Goal: Information Seeking & Learning: Compare options

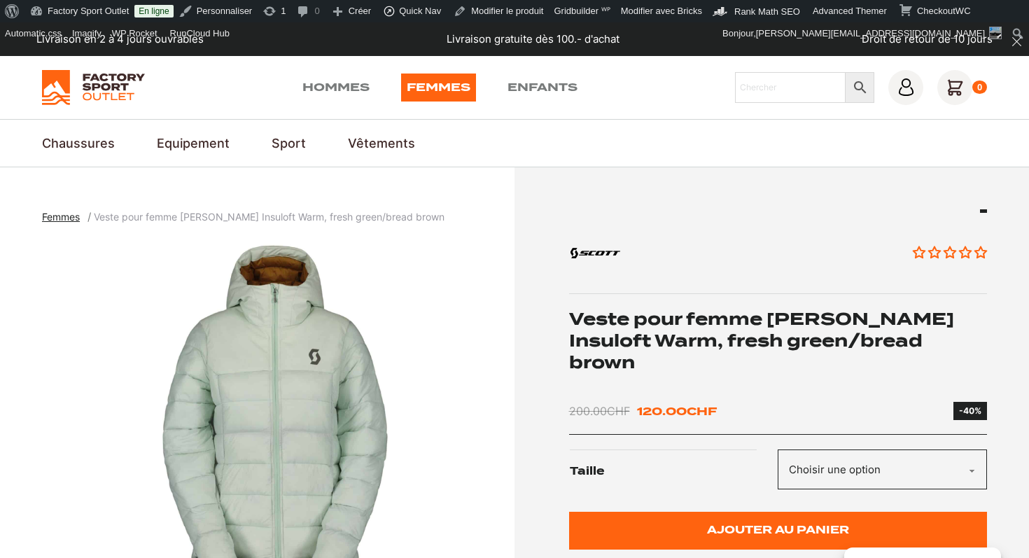
click at [733, 332] on h1 "Veste pour femme [PERSON_NAME] Insuloft Warm, fresh green/bread brown" at bounding box center [778, 341] width 419 height 66
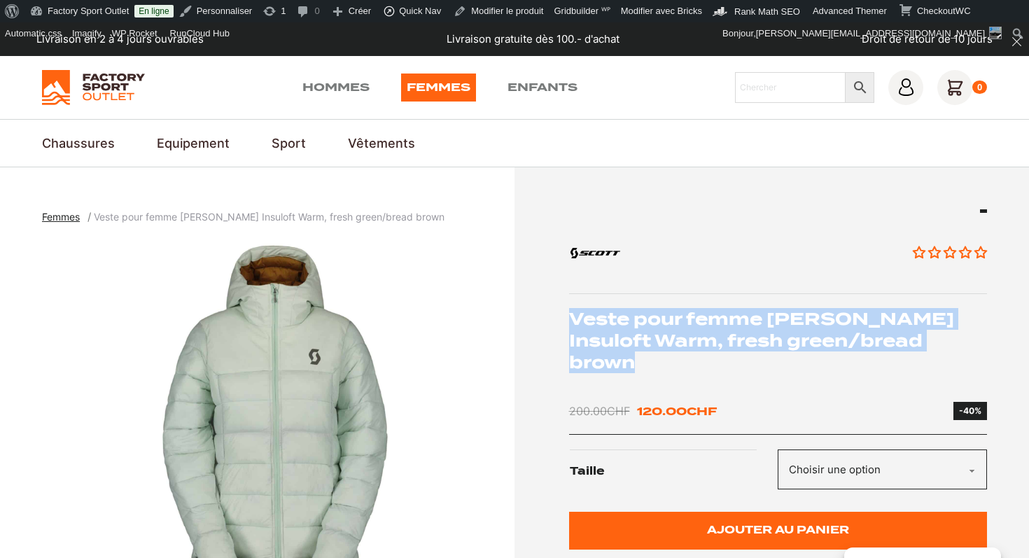
click at [733, 332] on h1 "Veste pour femme [PERSON_NAME] Insuloft Warm, fresh green/bread brown" at bounding box center [778, 341] width 419 height 66
copy div "Veste pour femme [PERSON_NAME] Insuloft Warm, fresh green/bread brown"
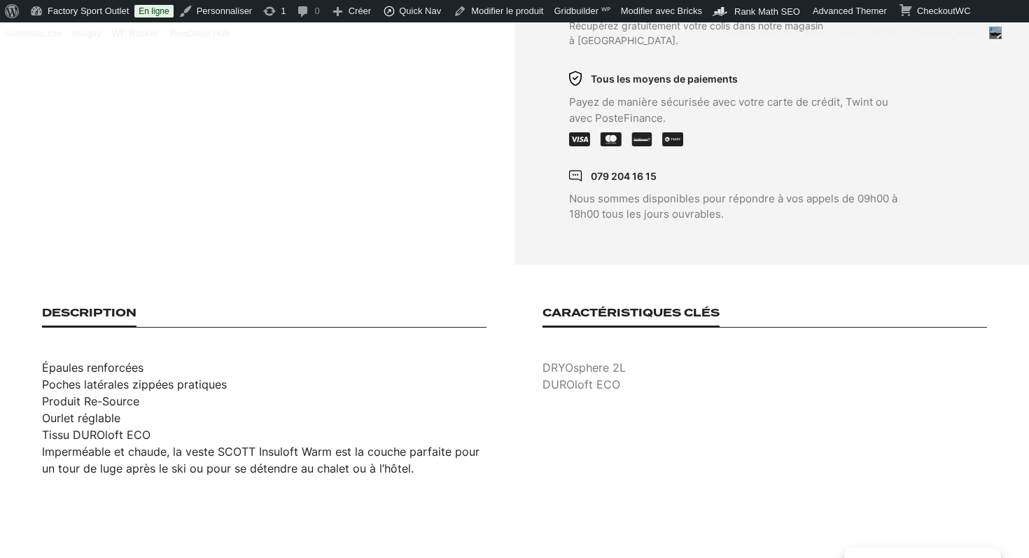
scroll to position [805, 0]
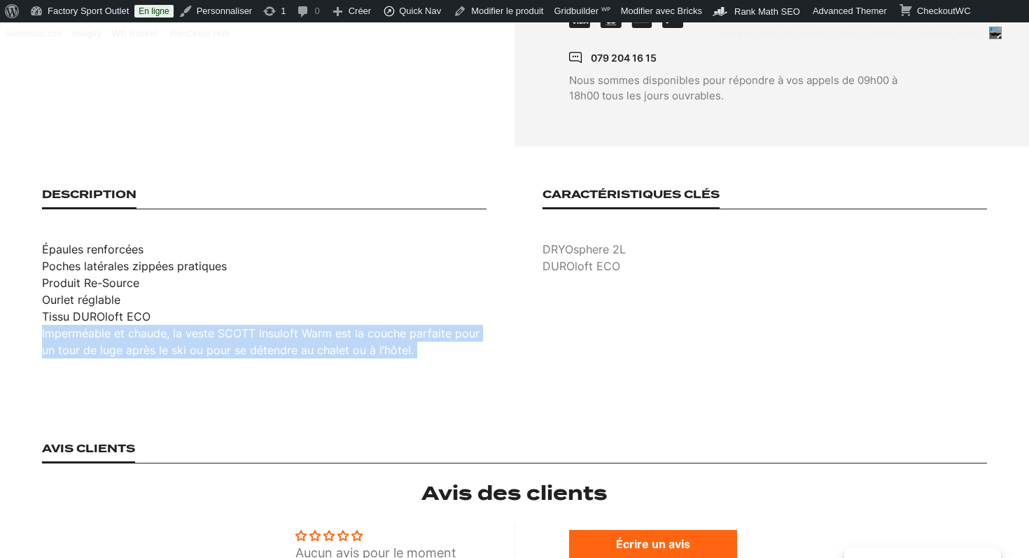
drag, startPoint x: 424, startPoint y: 312, endPoint x: 43, endPoint y: 300, distance: 381.2
click at [43, 300] on div "Épaules renforcées Poches latérales zippées pratiques Produit Re-Source Ourlet …" at bounding box center [264, 300] width 445 height 118
copy div "Imperméable et chaude, la veste SCOTT Insuloft Warm est la couche parfaite pour…"
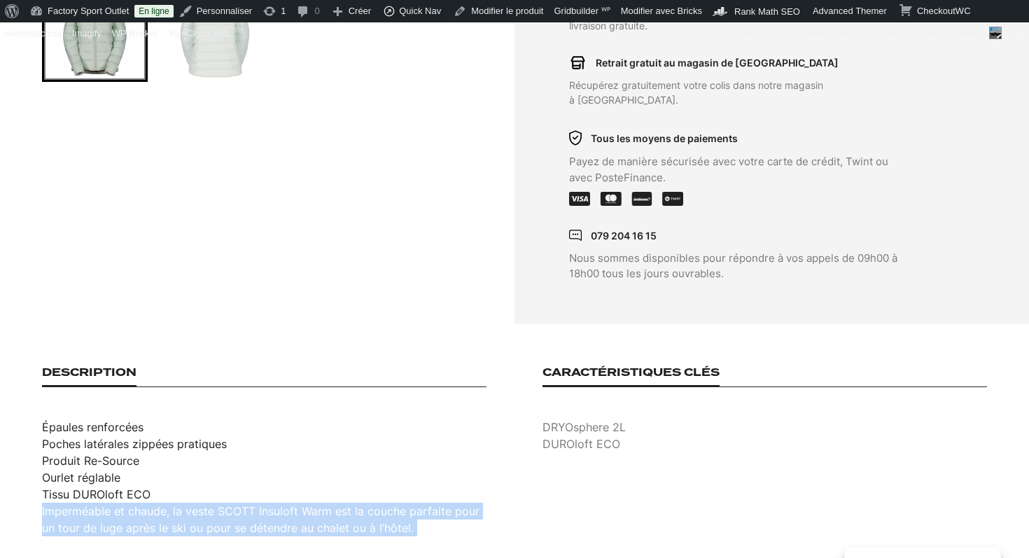
scroll to position [256, 0]
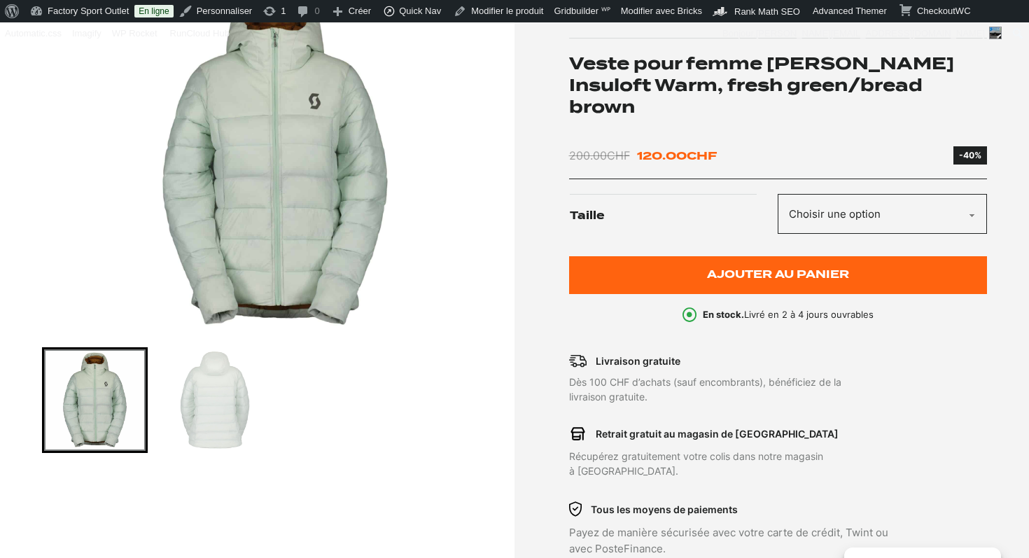
click at [268, 168] on img "1 of 2" at bounding box center [275, 158] width 466 height 350
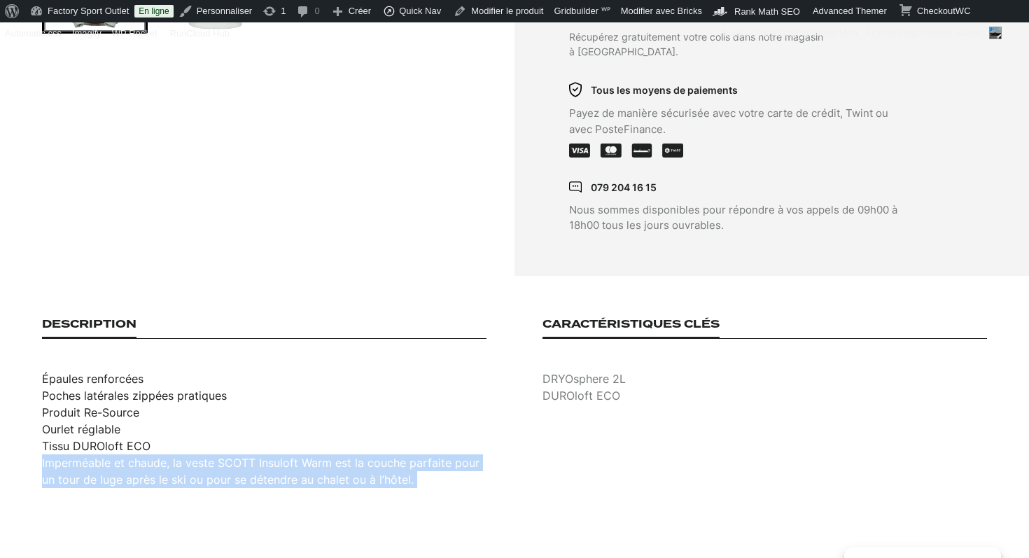
scroll to position [752, 0]
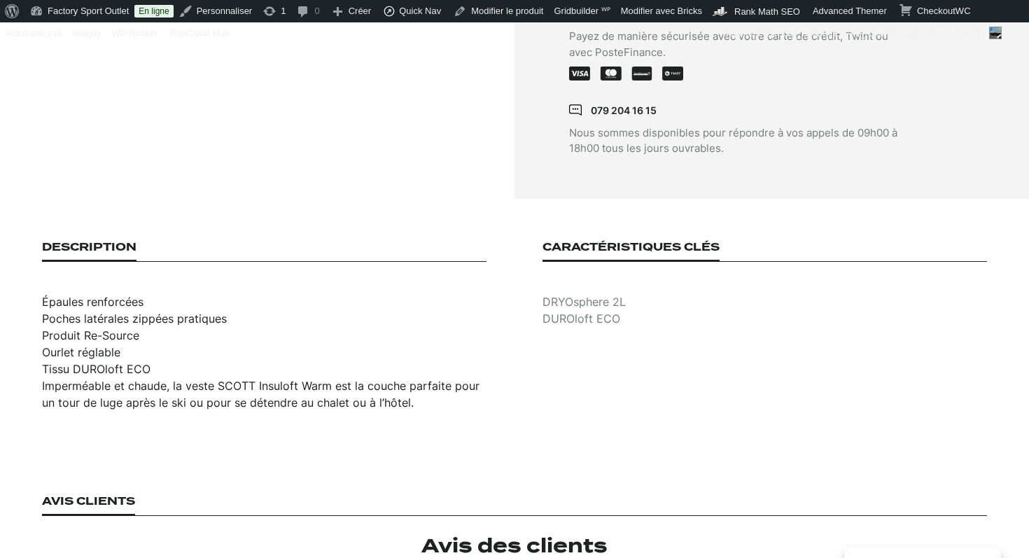
click at [106, 295] on span "Épaules renforcées" at bounding box center [93, 302] width 102 height 14
copy ul "Épaules renforcées"
click at [98, 328] on span "Produit Re-Source" at bounding box center [90, 335] width 97 height 14
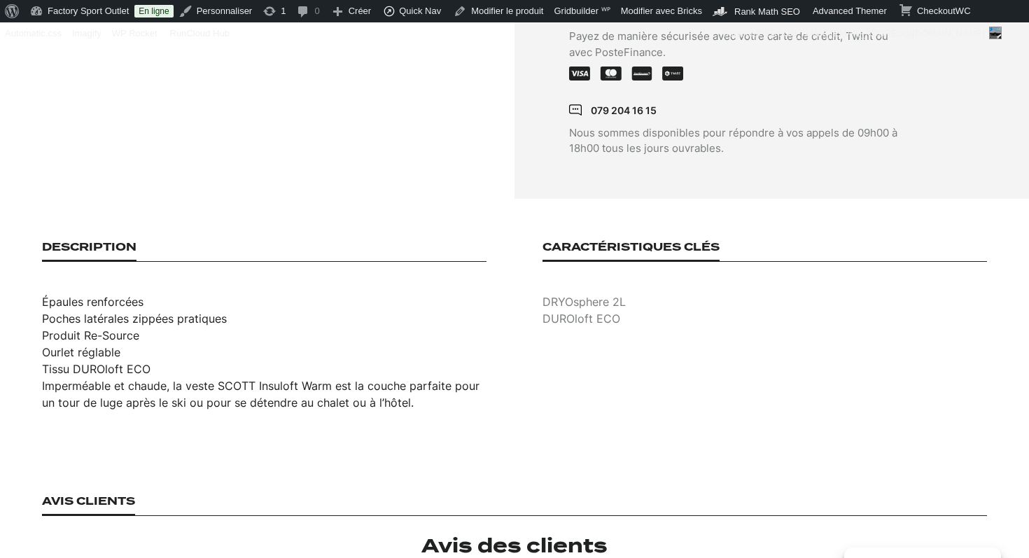
click at [98, 312] on span "Poches latérales zippées pratiques" at bounding box center [134, 319] width 185 height 14
copy ul "Poches latérales zippées pratiques"
click at [106, 328] on span "Produit Re-Source" at bounding box center [90, 335] width 97 height 14
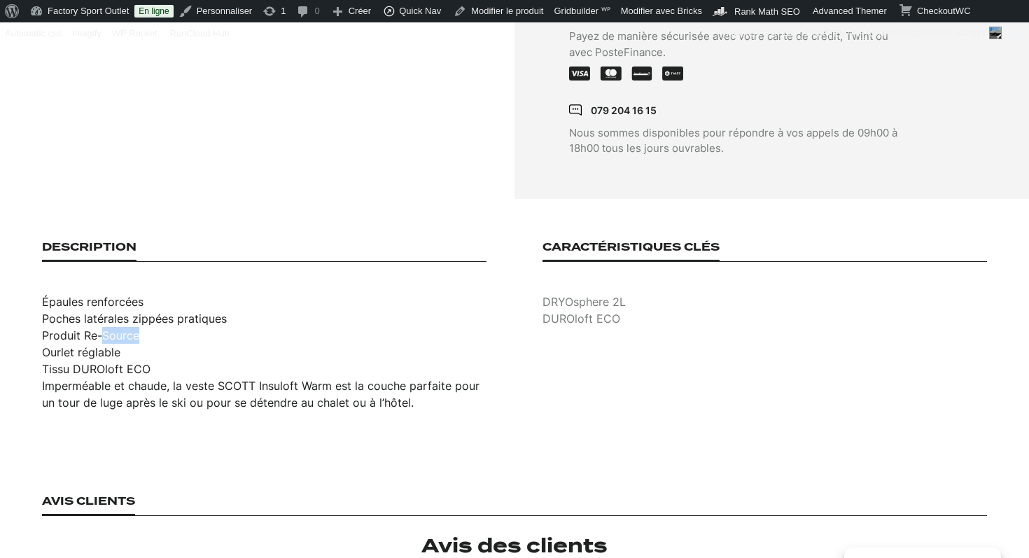
click at [106, 328] on span "Produit Re-Source" at bounding box center [90, 335] width 97 height 14
copy ul "Produit Re-Source"
click at [77, 345] on span "Ourlet réglable" at bounding box center [81, 352] width 78 height 14
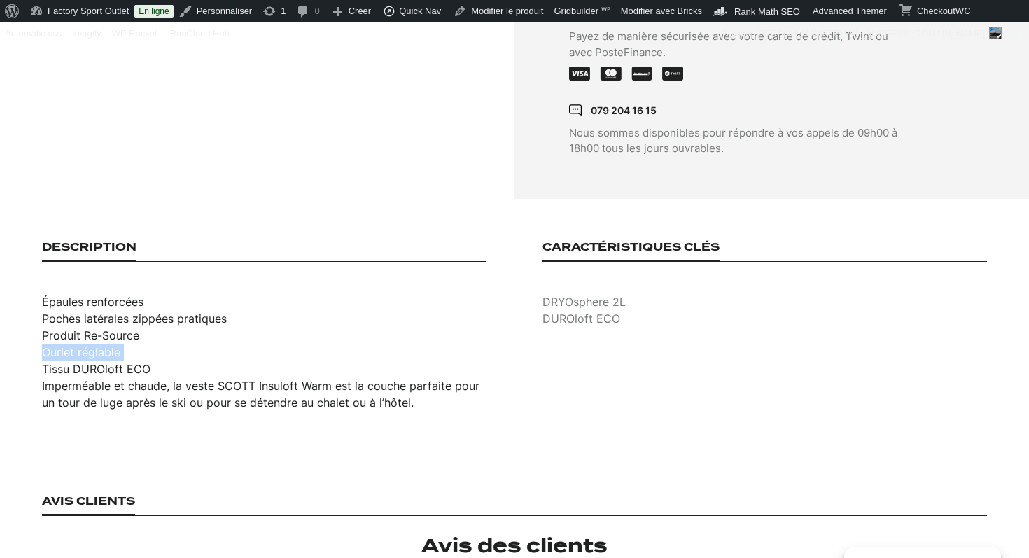
click at [77, 345] on span "Ourlet réglable" at bounding box center [81, 352] width 78 height 14
copy ul "Ourlet réglable"
click at [109, 362] on span "Tissu DUROloft ECO" at bounding box center [96, 369] width 109 height 14
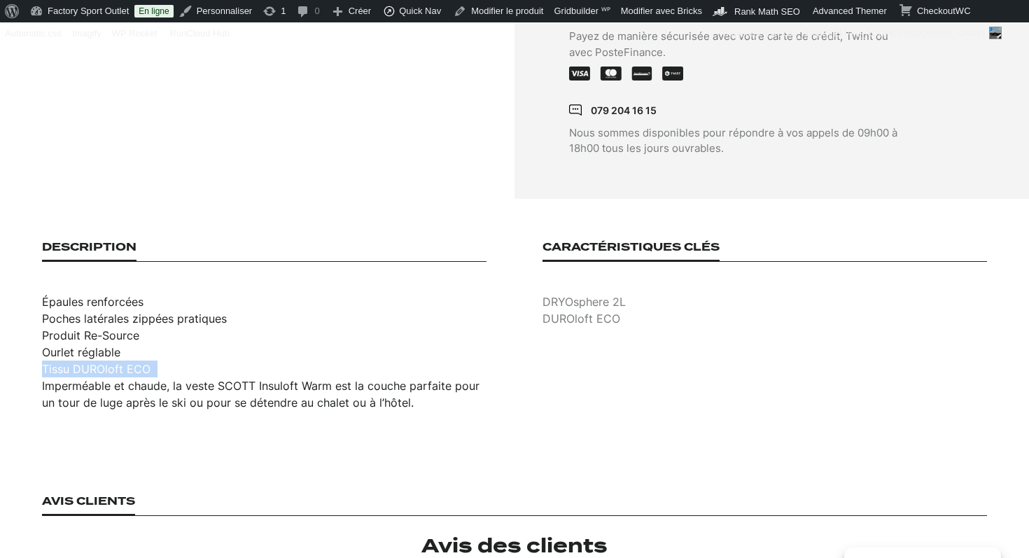
copy div "Tissu DUROloft ECO"
click at [606, 293] on p "DRYOsphere 2L" at bounding box center [765, 301] width 445 height 17
copy p "DRYOsphere 2L"
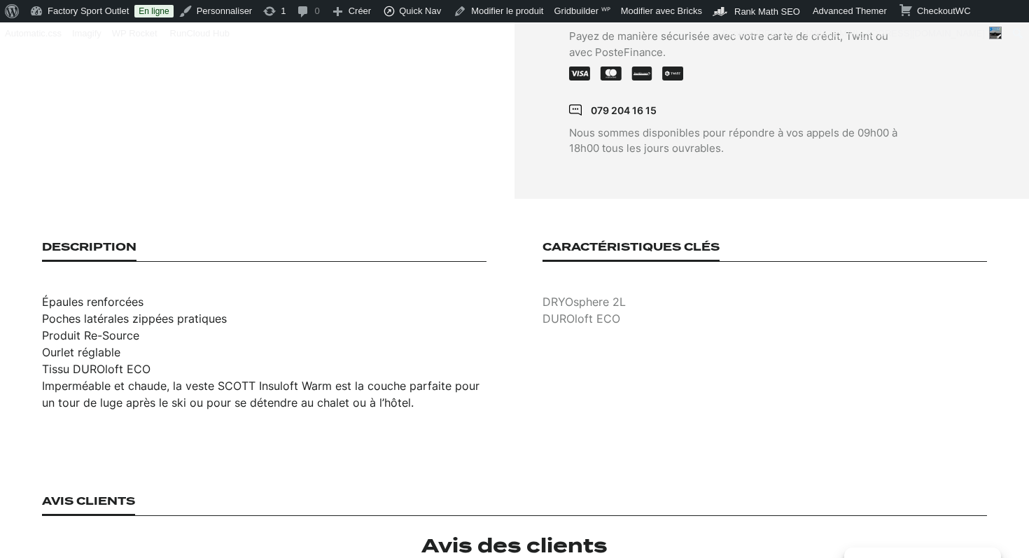
click at [581, 310] on p "DUROloft ECO" at bounding box center [765, 318] width 445 height 17
copy p "DUROloft ECO"
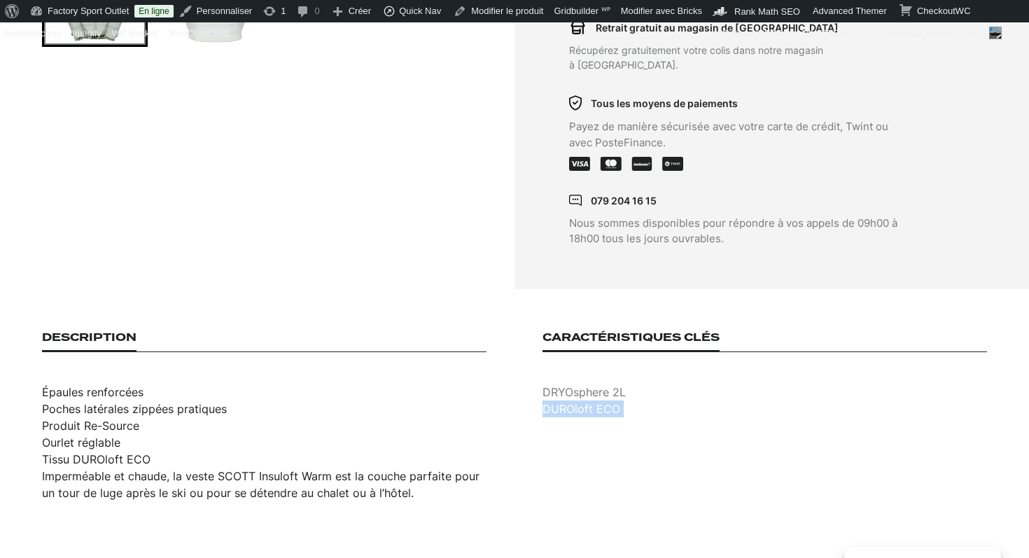
scroll to position [667, 0]
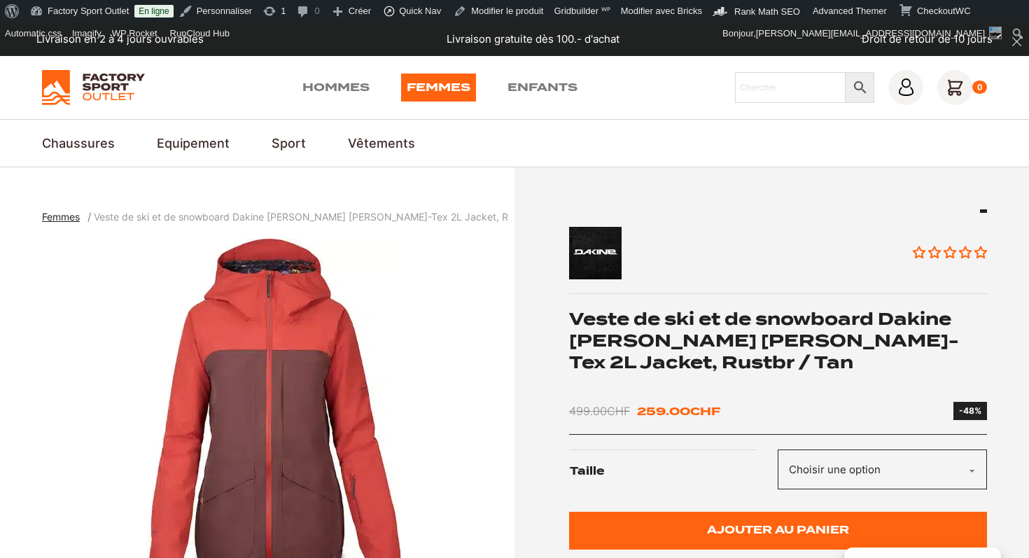
click at [713, 326] on h1 "Veste de ski et de snowboard Dakine [PERSON_NAME] [PERSON_NAME]-Tex 2L Jacket, …" at bounding box center [778, 341] width 419 height 66
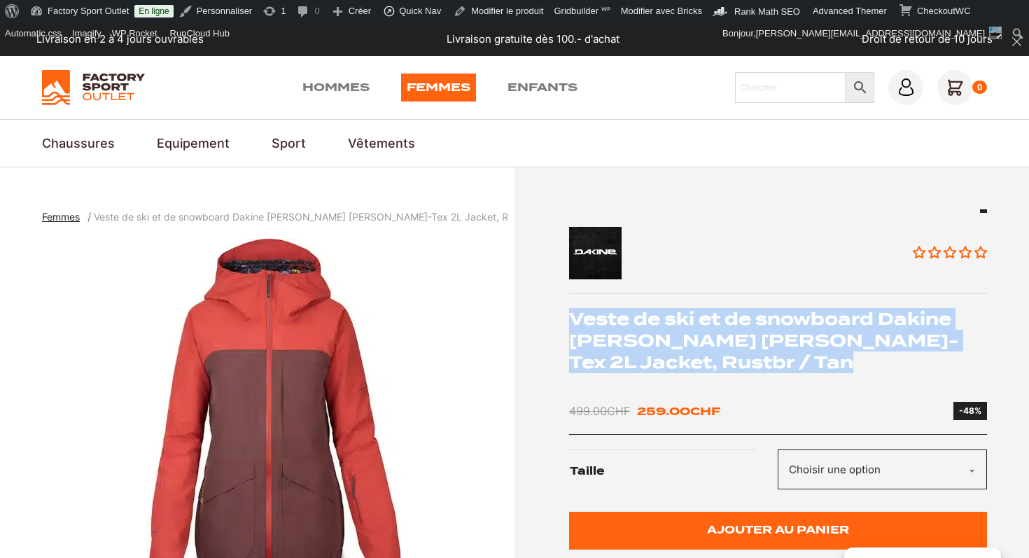
click at [713, 326] on h1 "Veste de ski et de snowboard Dakine [PERSON_NAME] [PERSON_NAME]-Tex 2L Jacket, …" at bounding box center [778, 341] width 419 height 66
copy div "Veste de ski et de snowboard Dakine [PERSON_NAME] [PERSON_NAME]-Tex 2L Jacket, …"
click at [262, 320] on img "1 of 2" at bounding box center [275, 414] width 466 height 350
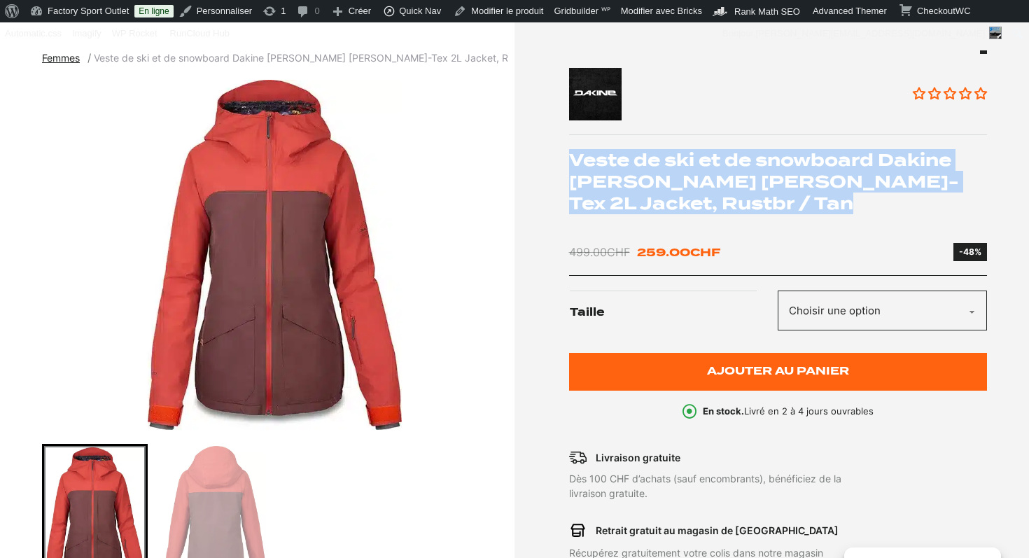
scroll to position [574, 0]
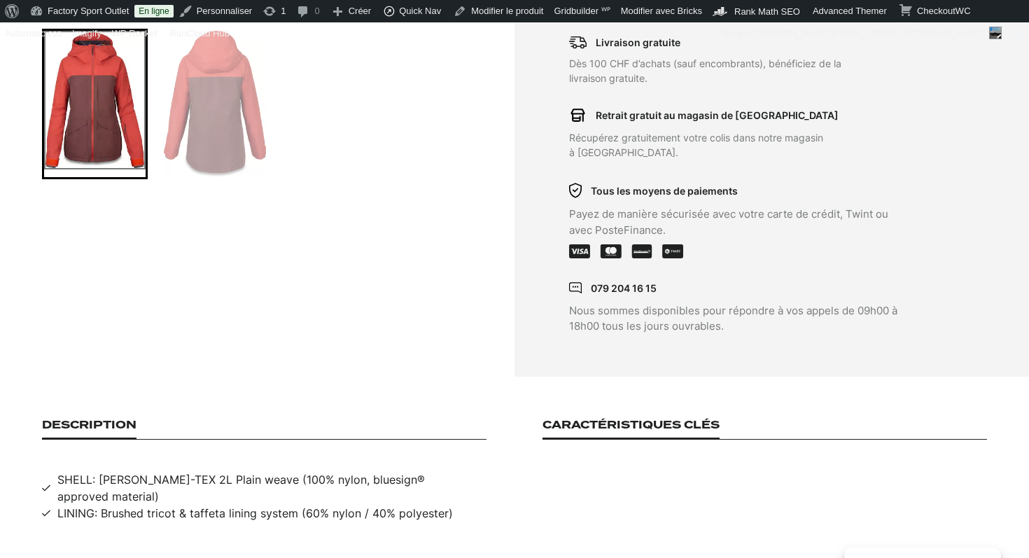
click at [252, 471] on span "SHELL: [PERSON_NAME]-TEX 2L Plain weave (100% nylon, bluesign® approved materia…" at bounding box center [271, 488] width 429 height 34
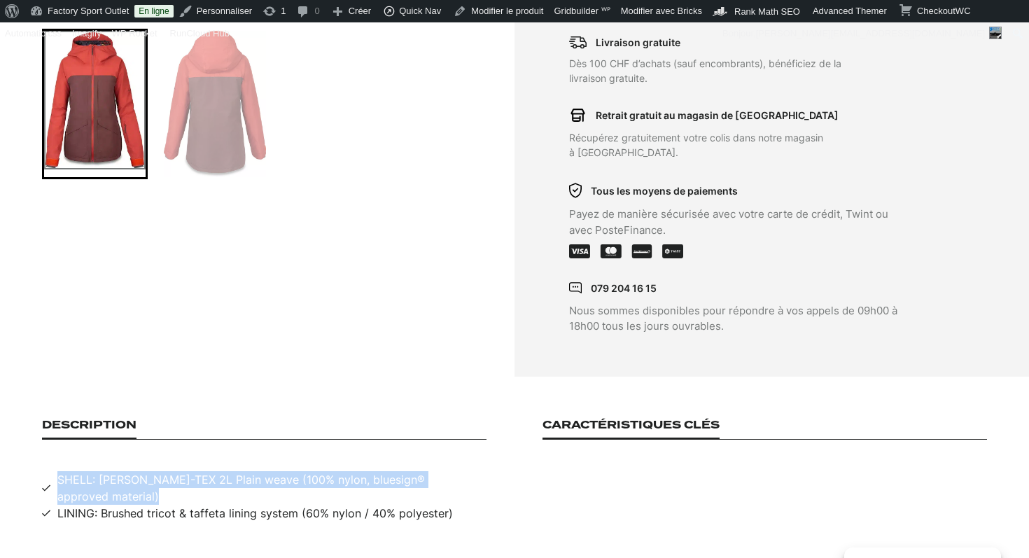
click at [252, 471] on span "SHELL: [PERSON_NAME]-TEX 2L Plain weave (100% nylon, bluesign® approved materia…" at bounding box center [271, 488] width 429 height 34
copy span "SHELL: [PERSON_NAME]-TEX 2L Plain weave (100% nylon, bluesign® approved materia…"
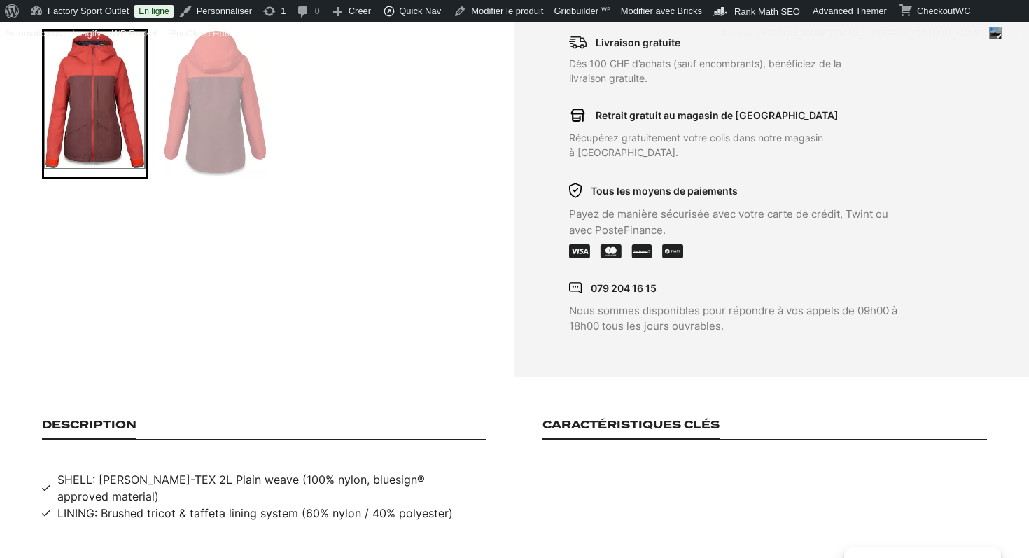
click at [203, 505] on span "LINING: Brushed tricot & taffeta lining system (60% nylon / 40% polyester)" at bounding box center [255, 513] width 396 height 17
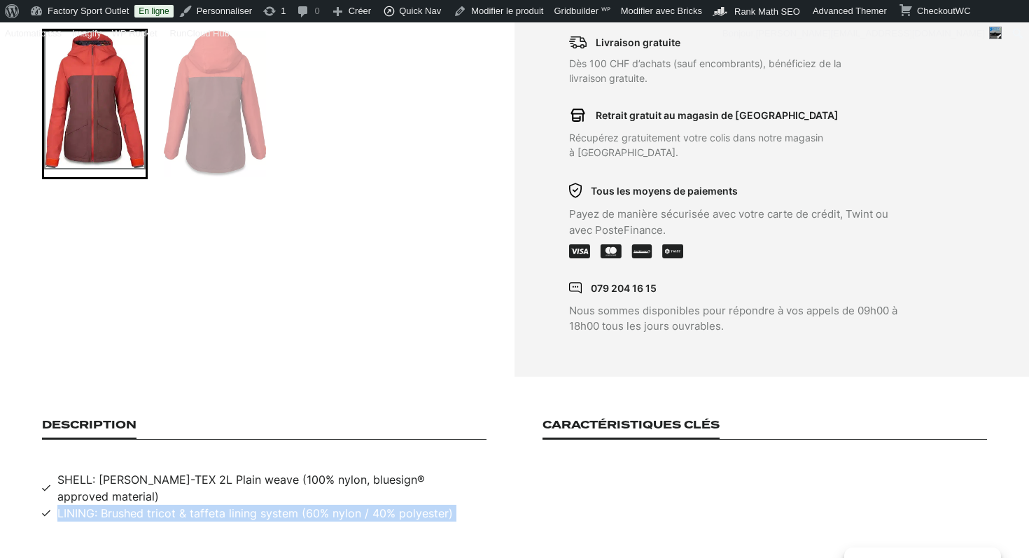
click at [203, 505] on span "LINING: Brushed tricot & taffeta lining system (60% nylon / 40% polyester)" at bounding box center [255, 513] width 396 height 17
copy span "LINING: Brushed tricot & taffeta lining system (60% nylon / 40% polyester)"
